Goal: Browse casually

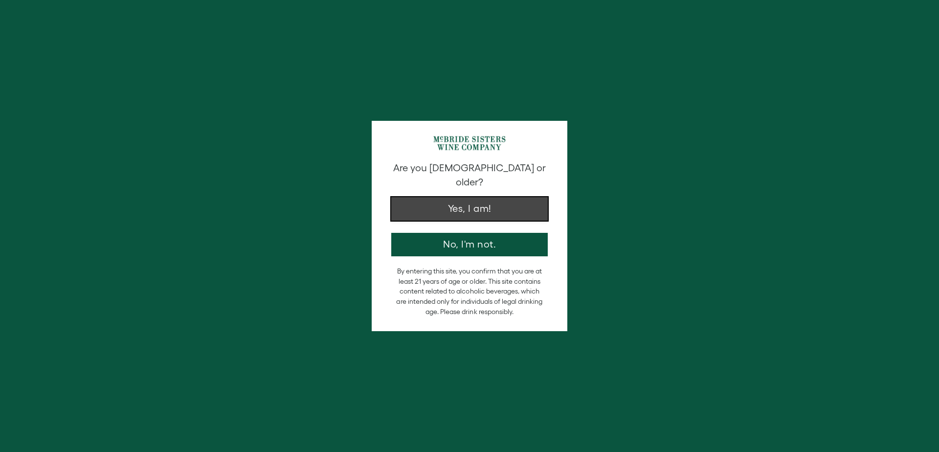
click at [483, 199] on button "Yes, I am!" at bounding box center [469, 208] width 156 height 23
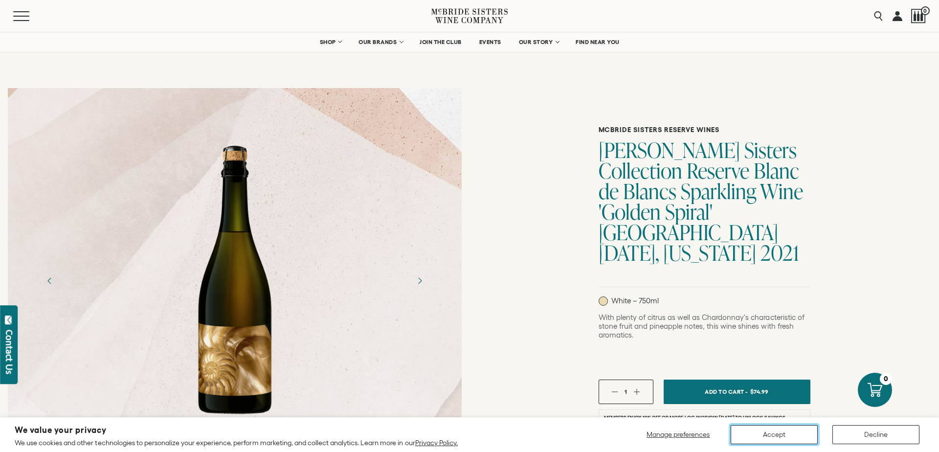
click at [786, 442] on button "Accept" at bounding box center [773, 434] width 87 height 19
